Goal: Contribute content: Add original content to the website for others to see

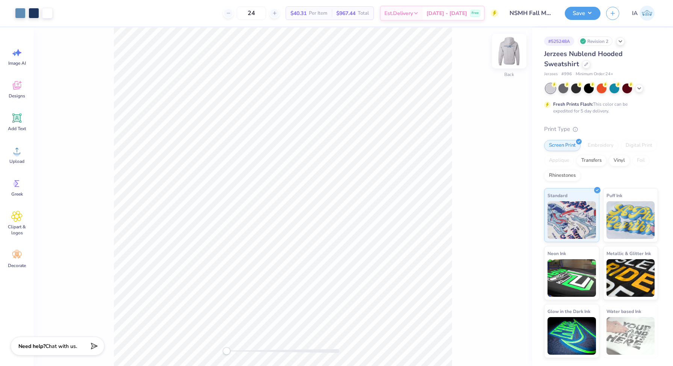
click at [509, 57] on img at bounding box center [509, 51] width 30 height 30
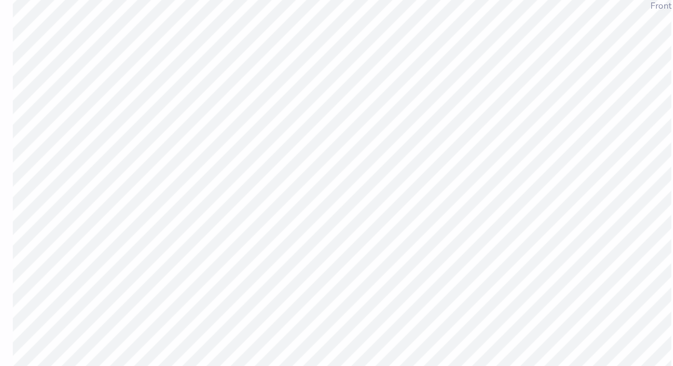
type input "0.34"
type input "0.35"
type input "8.12"
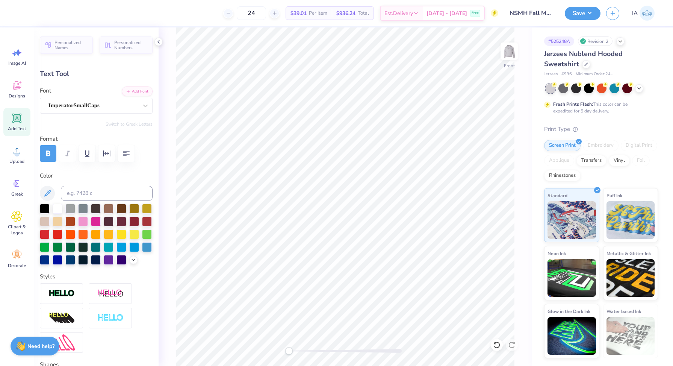
type input "14.01"
type input "1.90"
type input "5.82"
click at [86, 110] on div at bounding box center [93, 105] width 89 height 10
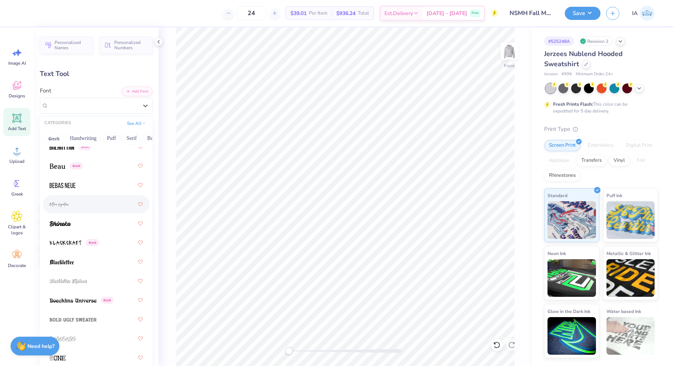
scroll to position [544, 0]
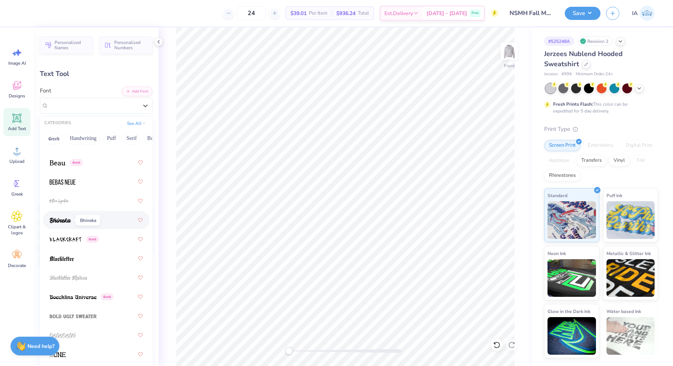
click at [63, 220] on img at bounding box center [60, 220] width 21 height 5
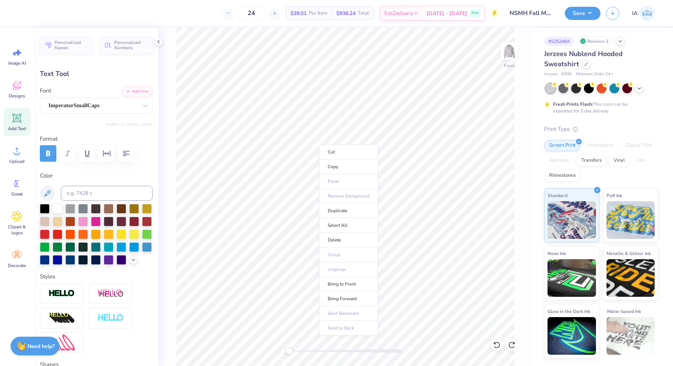
click at [347, 267] on ul "Cut Copy Paste Remove Background Duplicate Select All Delete Group Ungroup Brin…" at bounding box center [348, 239] width 59 height 191
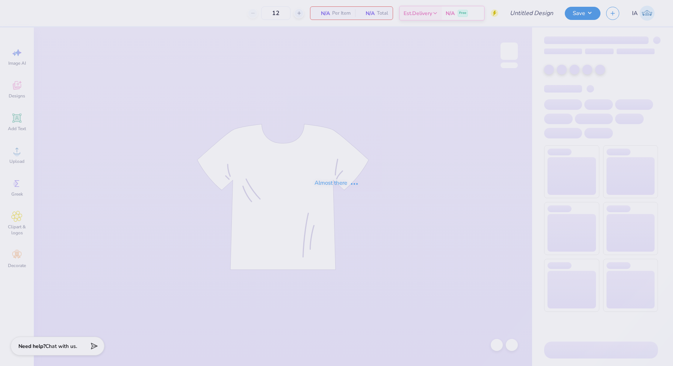
type input "NSMH Fall Merch"
type input "24"
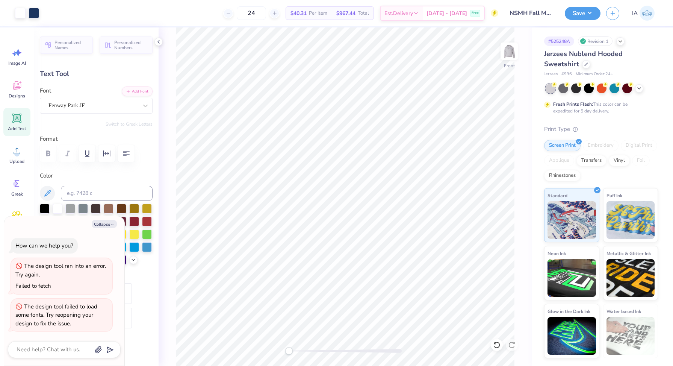
type textarea "x"
type input "14.01"
type input "0.79"
type input "6.93"
click at [22, 12] on div at bounding box center [20, 12] width 11 height 11
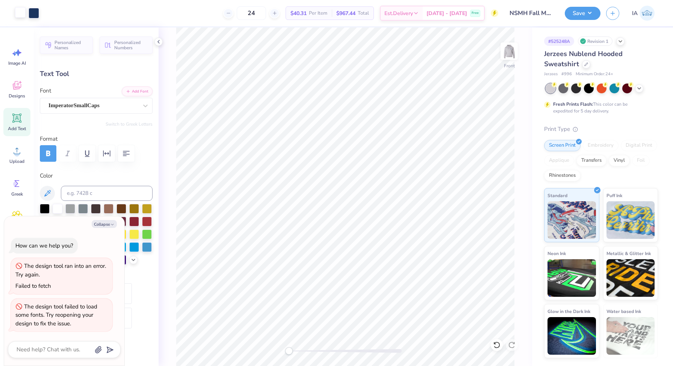
type textarea "x"
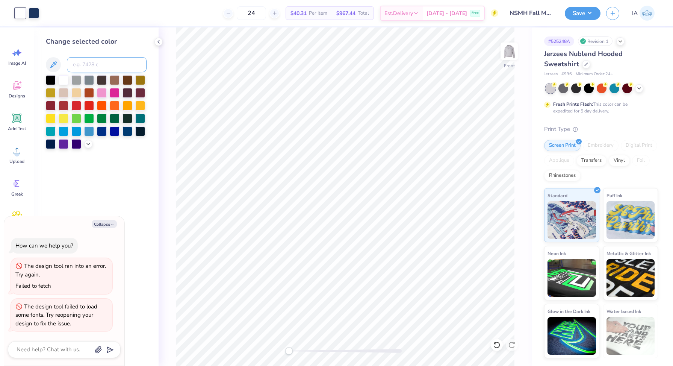
click at [85, 66] on input at bounding box center [107, 64] width 80 height 15
type input "534"
click at [15, 124] on div "Add Text" at bounding box center [16, 122] width 27 height 28
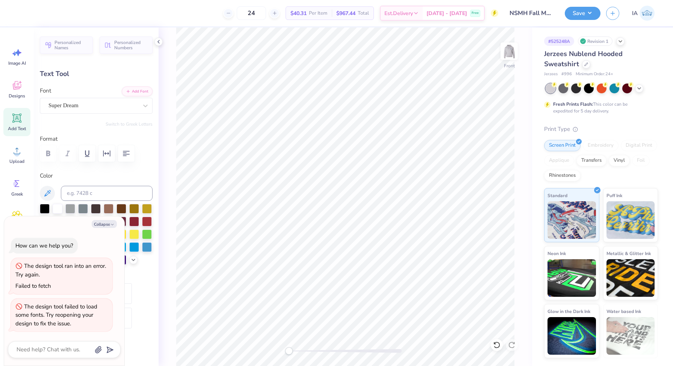
type textarea "x"
type textarea "P"
type textarea "x"
type textarea "Pen"
type textarea "x"
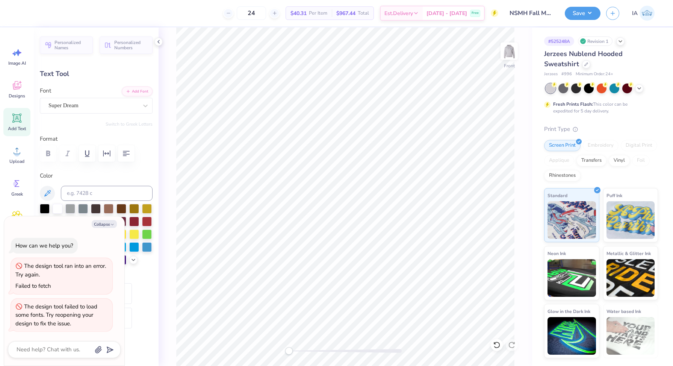
type textarea "Penn"
type textarea "x"
type textarea "Penn St"
type textarea "x"
type textarea "Penn Stat"
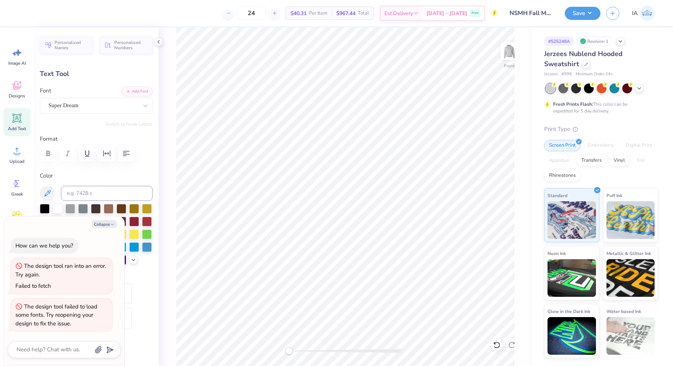
type textarea "x"
type textarea "Penn State"
type textarea "x"
type textarea "Penn State"
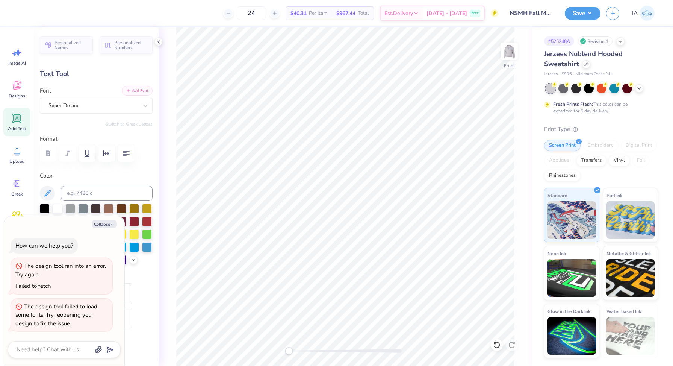
click at [127, 96] on div "Add Font Font Super Dream" at bounding box center [96, 99] width 113 height 27
click at [129, 98] on div "Super Dream" at bounding box center [96, 106] width 113 height 16
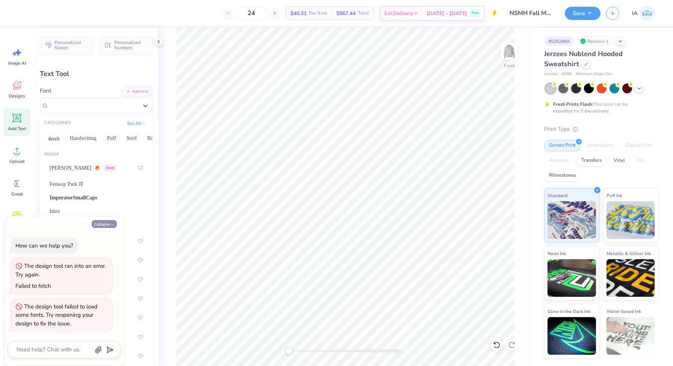
click at [106, 226] on button "Collapse" at bounding box center [104, 224] width 25 height 8
type textarea "x"
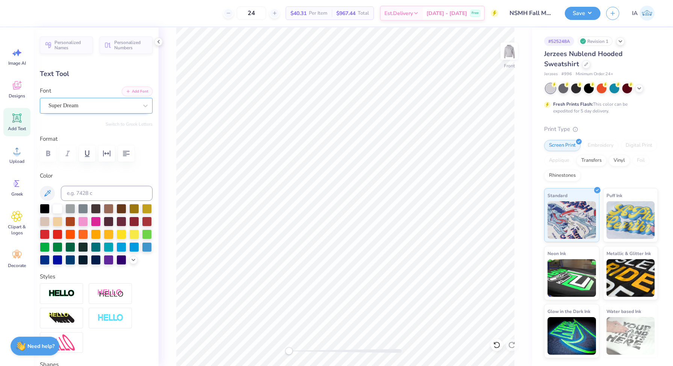
click at [89, 113] on div "Super Dream" at bounding box center [96, 106] width 113 height 16
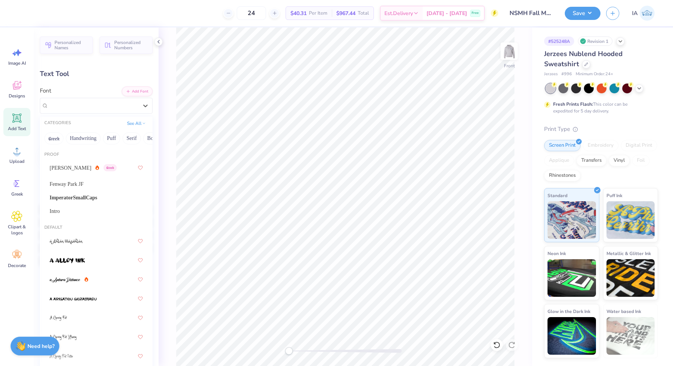
drag, startPoint x: 130, startPoint y: 139, endPoint x: 33, endPoint y: 138, distance: 97.0
click at [33, 138] on div "24 $40.31 Per Item $967.44 Total Est. Delivery [DATE] - [DATE] Free Design Titl…" at bounding box center [336, 183] width 673 height 366
click at [85, 185] on div "Fenway Park JF" at bounding box center [96, 184] width 93 height 8
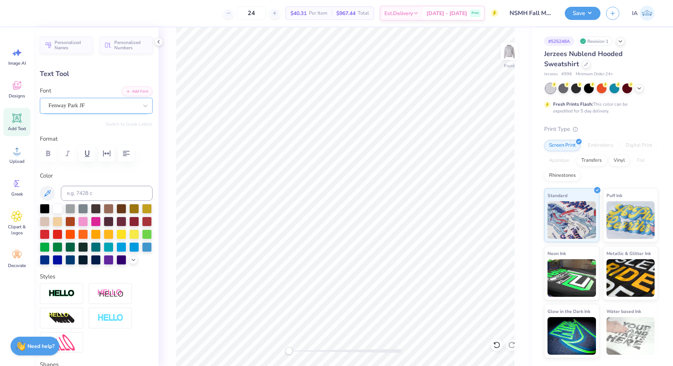
click at [68, 109] on div "Fenway Park JF" at bounding box center [93, 106] width 91 height 12
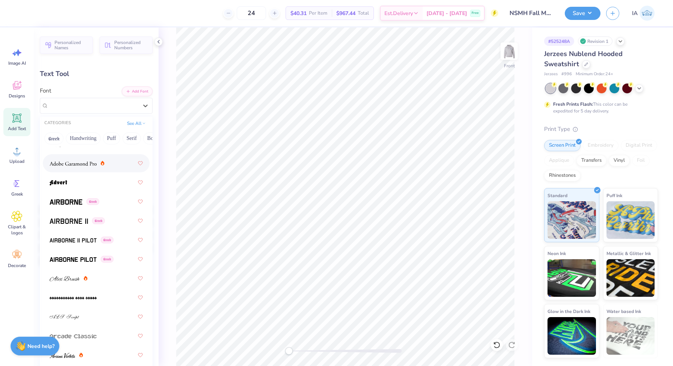
scroll to position [214, 0]
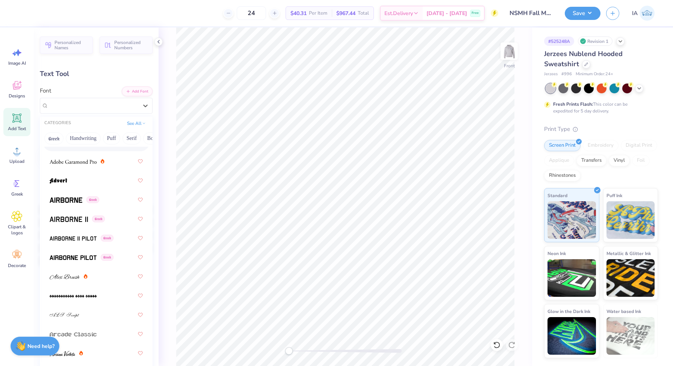
drag, startPoint x: 122, startPoint y: 141, endPoint x: 64, endPoint y: 140, distance: 57.9
click at [64, 140] on div "Greek Handwriting Puff Serif Bold Calligraphy Retro Sans Serif Minimal Fantasy …" at bounding box center [96, 138] width 113 height 17
click at [137, 141] on button "Retro" at bounding box center [134, 138] width 20 height 12
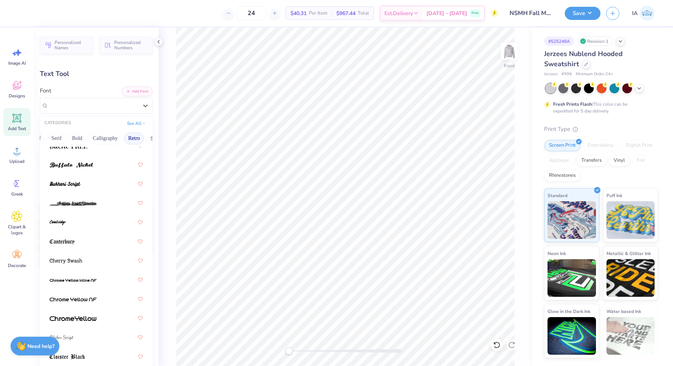
scroll to position [141, 0]
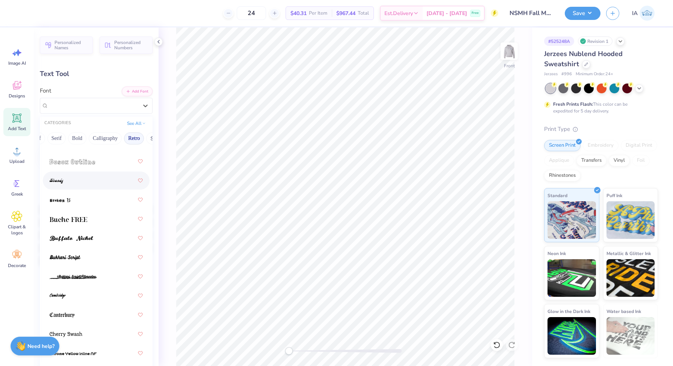
click at [88, 187] on div at bounding box center [96, 181] width 93 height 14
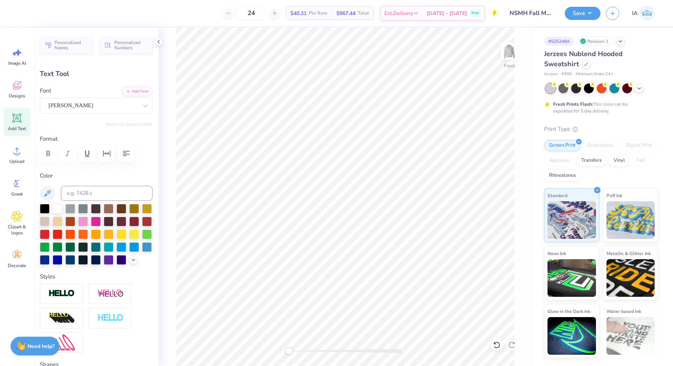
click at [82, 114] on div "Personalized Names Personalized Numbers Text Tool Add Font Font [PERSON_NAME] S…" at bounding box center [96, 196] width 125 height 338
click at [79, 109] on div "[PERSON_NAME]" at bounding box center [93, 106] width 91 height 12
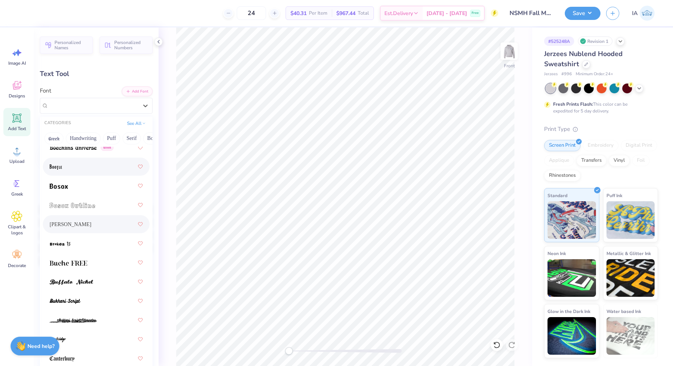
scroll to position [97, 0]
click at [97, 277] on div at bounding box center [96, 281] width 93 height 14
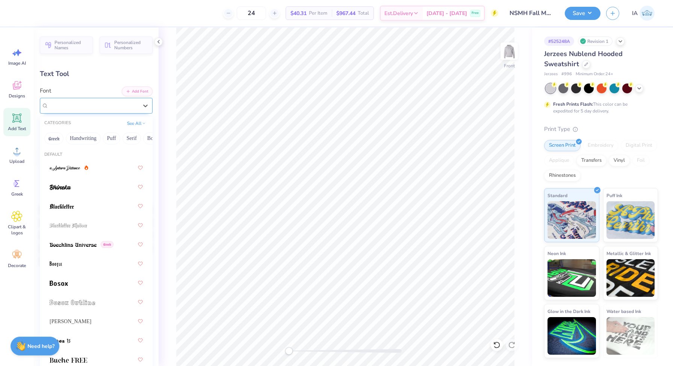
click at [99, 112] on div "Buffalo Nickel" at bounding box center [96, 106] width 113 height 16
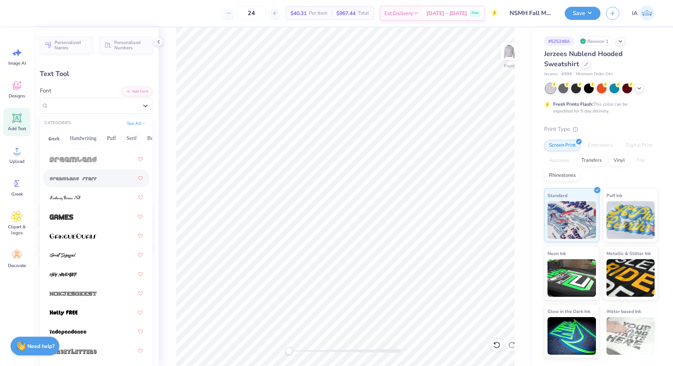
scroll to position [625, 0]
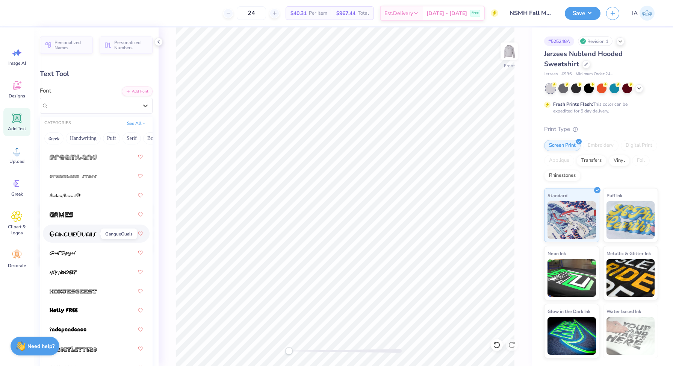
click at [83, 235] on img at bounding box center [73, 233] width 47 height 5
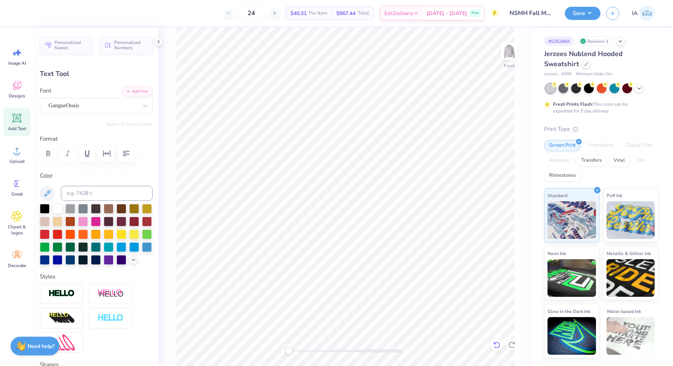
click at [494, 344] on icon at bounding box center [497, 345] width 8 height 8
type input "12.33"
type input "2.04"
type input "14.73"
click at [93, 106] on div "Buffalo Nickel" at bounding box center [93, 106] width 91 height 12
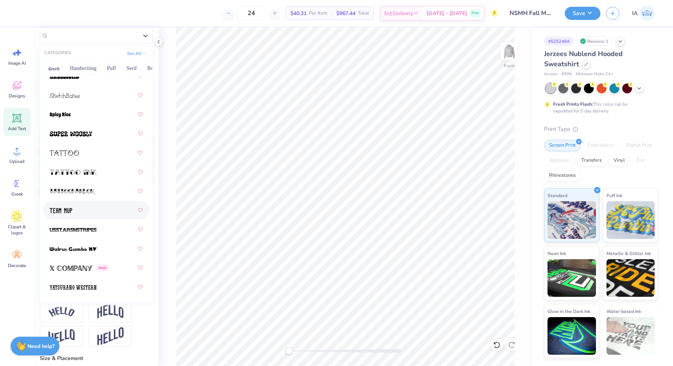
scroll to position [72, 0]
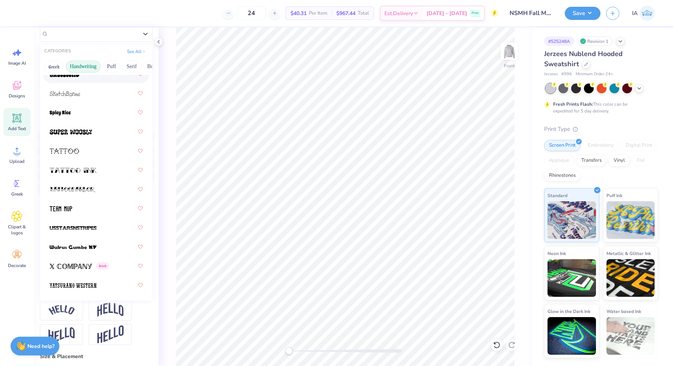
drag, startPoint x: 137, startPoint y: 65, endPoint x: 67, endPoint y: 65, distance: 70.7
click at [67, 65] on div "Greek Handwriting Puff Serif Bold Calligraphy Retro Sans Serif Minimal Fantasy …" at bounding box center [96, 66] width 113 height 17
click at [102, 65] on button "Calligraphy" at bounding box center [103, 67] width 33 height 12
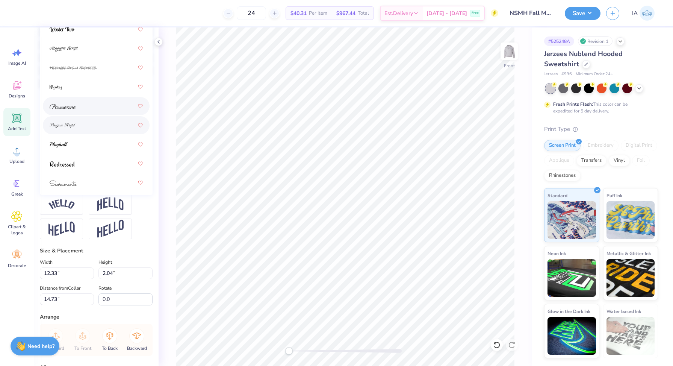
scroll to position [308, 0]
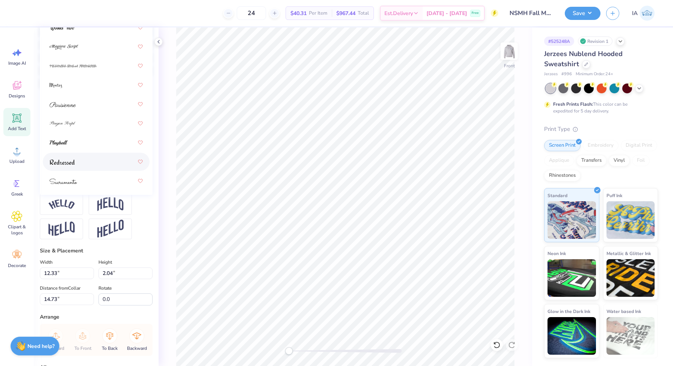
click at [100, 165] on div at bounding box center [96, 162] width 93 height 14
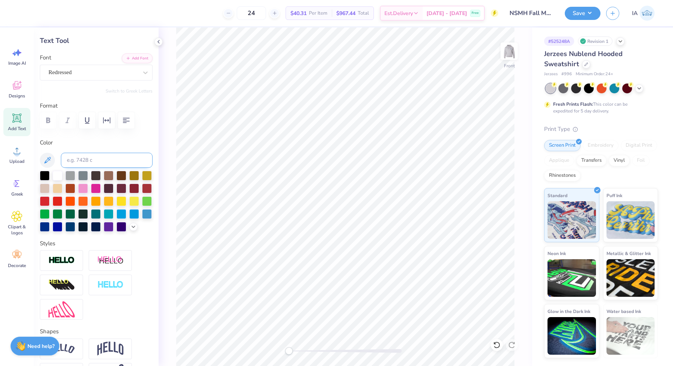
scroll to position [34, 0]
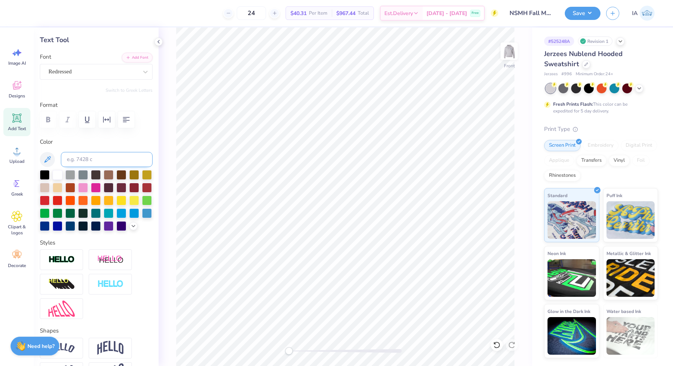
click at [91, 75] on div "Redressed" at bounding box center [93, 72] width 91 height 12
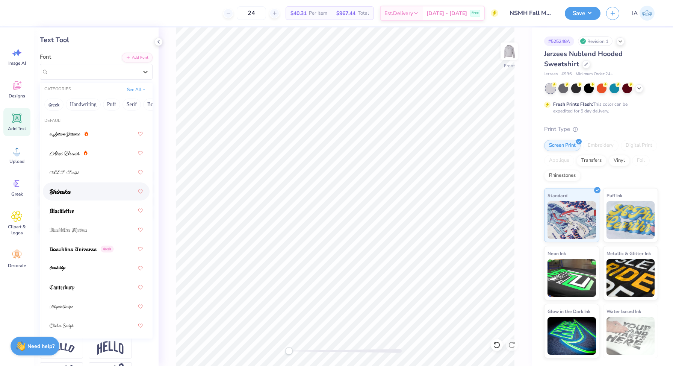
click at [99, 192] on div at bounding box center [96, 192] width 93 height 14
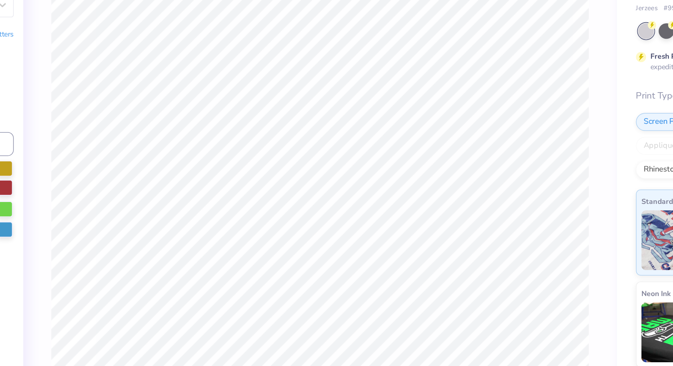
type input "0.38"
type input "0.40"
type input "10.18"
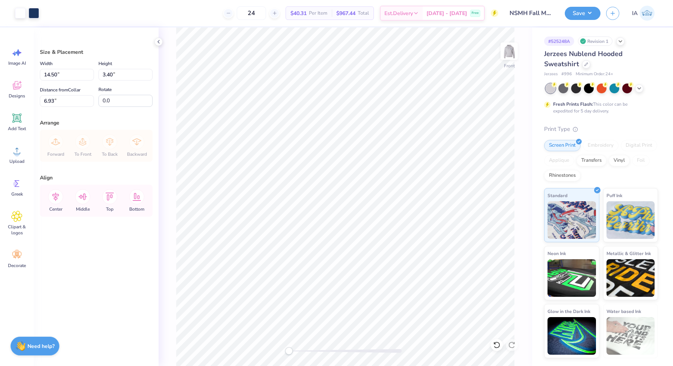
type input "14.50"
type input "3.40"
type input "14.99"
type input "3.51"
type input "6.90"
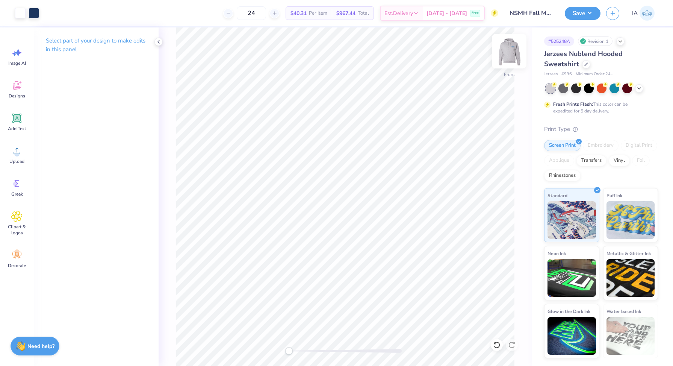
click at [513, 52] on img at bounding box center [509, 51] width 30 height 30
click at [592, 10] on button "Save" at bounding box center [583, 12] width 36 height 13
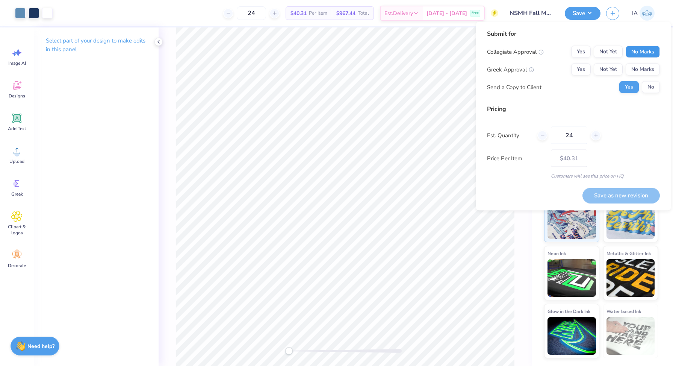
click at [657, 52] on button "No Marks" at bounding box center [643, 52] width 34 height 12
click at [588, 66] on button "Yes" at bounding box center [582, 70] width 20 height 12
click at [653, 92] on button "No" at bounding box center [651, 87] width 18 height 12
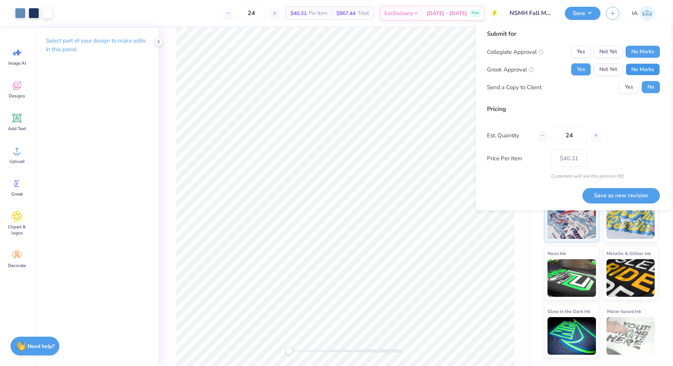
click at [653, 70] on button "No Marks" at bounding box center [643, 70] width 34 height 12
click at [591, 52] on div "Yes Not Yet No Marks" at bounding box center [616, 52] width 89 height 12
click at [583, 52] on button "Yes" at bounding box center [582, 52] width 20 height 12
click at [610, 196] on button "Save as new revision" at bounding box center [621, 195] width 77 height 15
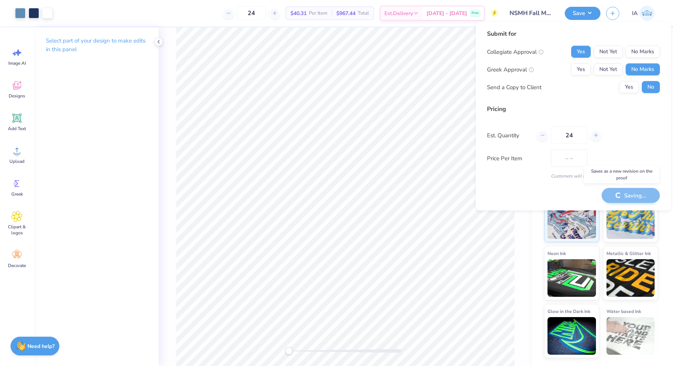
type input "$40.31"
